Goal: Task Accomplishment & Management: Use online tool/utility

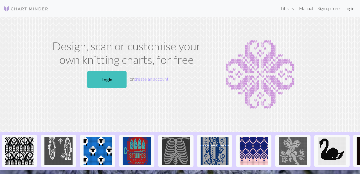
click at [347, 10] on link "Login" at bounding box center [349, 8] width 15 height 11
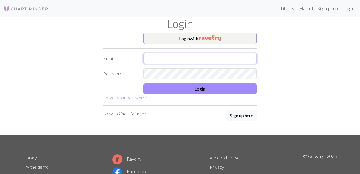
click at [213, 63] on input "text" at bounding box center [201, 58] width 114 height 11
type input "[EMAIL_ADDRESS][PERSON_NAME][DOMAIN_NAME]"
click at [216, 39] on img "button" at bounding box center [210, 38] width 22 height 7
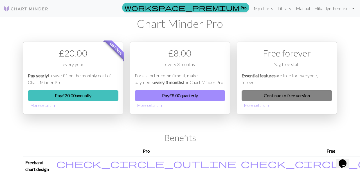
click at [256, 98] on link "Continue to free version" at bounding box center [287, 95] width 91 height 11
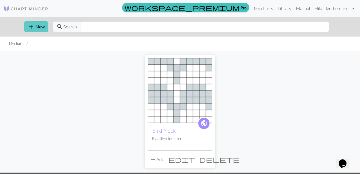
click at [38, 28] on button "add New" at bounding box center [36, 26] width 24 height 11
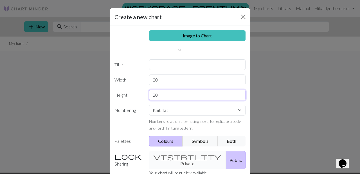
click at [173, 96] on input "20" at bounding box center [197, 95] width 97 height 11
click at [163, 78] on input "20" at bounding box center [197, 80] width 97 height 11
type input "2"
type input "48"
drag, startPoint x: 163, startPoint y: 95, endPoint x: 147, endPoint y: 95, distance: 15.8
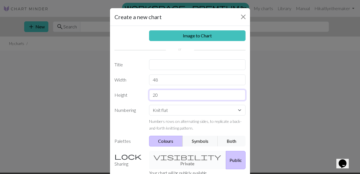
click at [147, 95] on div "20" at bounding box center [198, 95] width 104 height 11
type input "11"
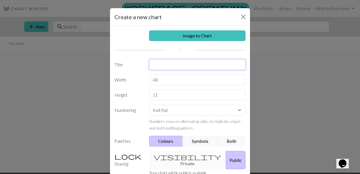
click at [161, 62] on input "text" at bounding box center [197, 64] width 97 height 11
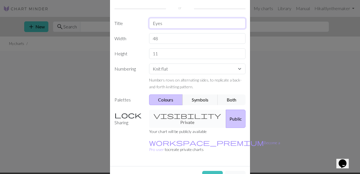
scroll to position [48, 0]
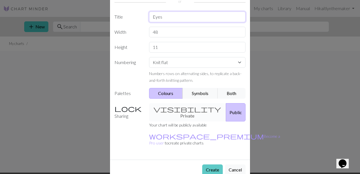
type input "Eyes"
click at [213, 165] on button "Create" at bounding box center [212, 170] width 21 height 11
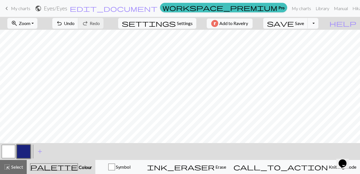
scroll to position [0, 29]
click at [14, 154] on button "button" at bounding box center [9, 152] width 14 height 14
click at [22, 151] on button "button" at bounding box center [24, 152] width 14 height 14
click at [6, 156] on button "button" at bounding box center [9, 152] width 14 height 14
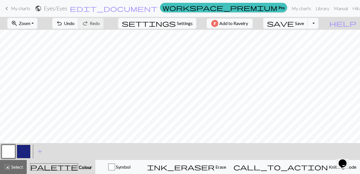
click at [29, 149] on button "button" at bounding box center [24, 152] width 14 height 14
click at [5, 156] on button "button" at bounding box center [9, 152] width 14 height 14
click at [25, 151] on button "button" at bounding box center [24, 152] width 14 height 14
click at [8, 151] on button "button" at bounding box center [9, 152] width 14 height 14
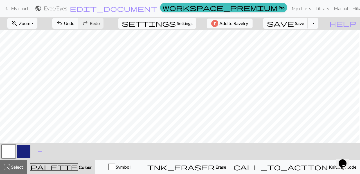
scroll to position [0, 15]
click at [62, 166] on span "palette" at bounding box center [53, 167] width 47 height 8
click at [38, 154] on span "add" at bounding box center [40, 152] width 7 height 8
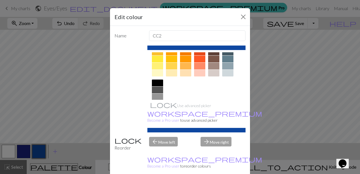
scroll to position [112, 0]
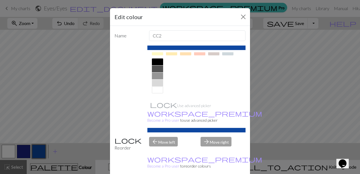
click at [159, 62] on div at bounding box center [157, 62] width 11 height 7
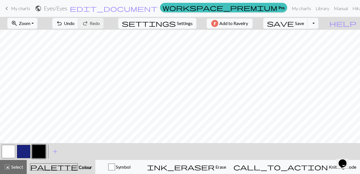
click at [37, 150] on button "button" at bounding box center [39, 152] width 14 height 14
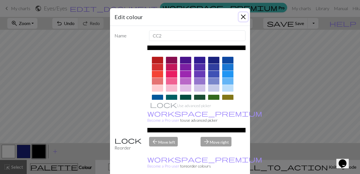
click at [245, 15] on button "Close" at bounding box center [243, 16] width 9 height 9
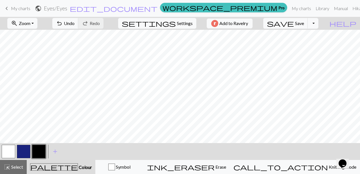
click at [78, 165] on span "Colour" at bounding box center [85, 167] width 14 height 5
click at [62, 167] on span "palette" at bounding box center [53, 167] width 47 height 8
click at [78, 166] on span "Colour" at bounding box center [85, 167] width 14 height 5
click at [55, 151] on span "add" at bounding box center [55, 152] width 7 height 8
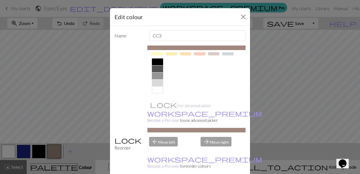
click at [159, 77] on div at bounding box center [157, 76] width 11 height 7
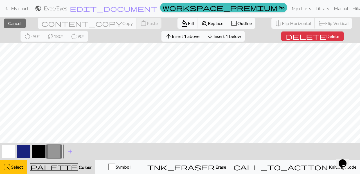
scroll to position [0, 29]
click at [57, 150] on button "button" at bounding box center [54, 152] width 14 height 14
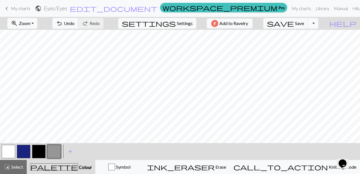
scroll to position [0, 0]
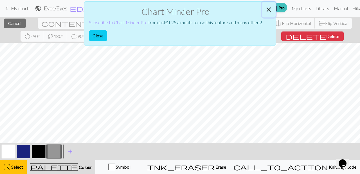
click at [268, 10] on button "Close" at bounding box center [269, 10] width 14 height 16
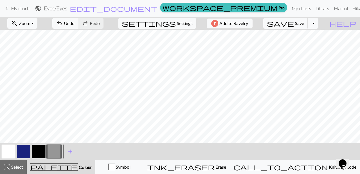
click at [11, 150] on button "button" at bounding box center [9, 152] width 14 height 14
click at [54, 149] on button "button" at bounding box center [54, 152] width 14 height 14
click at [12, 151] on button "button" at bounding box center [9, 152] width 14 height 14
click at [55, 152] on button "button" at bounding box center [54, 152] width 14 height 14
click at [10, 151] on button "button" at bounding box center [9, 152] width 14 height 14
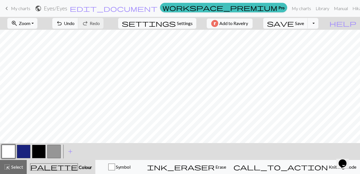
click at [60, 149] on button "button" at bounding box center [54, 152] width 14 height 14
click at [51, 154] on button "button" at bounding box center [54, 152] width 14 height 14
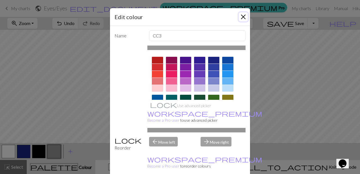
click at [243, 18] on button "Close" at bounding box center [243, 16] width 9 height 9
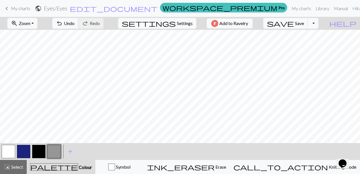
click at [8, 150] on button "button" at bounding box center [9, 152] width 14 height 14
click at [48, 151] on button "button" at bounding box center [54, 152] width 14 height 14
click at [10, 150] on button "button" at bounding box center [9, 152] width 14 height 14
click at [52, 155] on button "button" at bounding box center [54, 152] width 14 height 14
click at [11, 151] on button "button" at bounding box center [9, 152] width 14 height 14
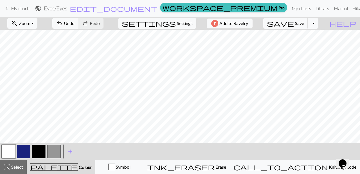
click at [57, 149] on button "button" at bounding box center [54, 152] width 14 height 14
click at [63, 23] on span "undo" at bounding box center [59, 23] width 7 height 8
click at [5, 152] on button "button" at bounding box center [9, 152] width 14 height 14
click at [54, 152] on button "button" at bounding box center [54, 152] width 14 height 14
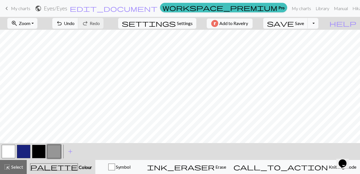
click at [12, 149] on button "button" at bounding box center [9, 152] width 14 height 14
click at [75, 24] on span "Undo" at bounding box center [69, 23] width 11 height 5
click at [294, 22] on span "save" at bounding box center [280, 23] width 27 height 8
click at [51, 150] on button "button" at bounding box center [54, 152] width 14 height 14
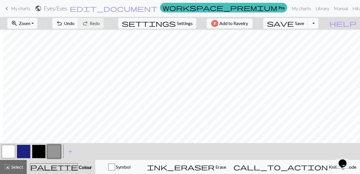
scroll to position [0, 8]
